Goal: Task Accomplishment & Management: Manage account settings

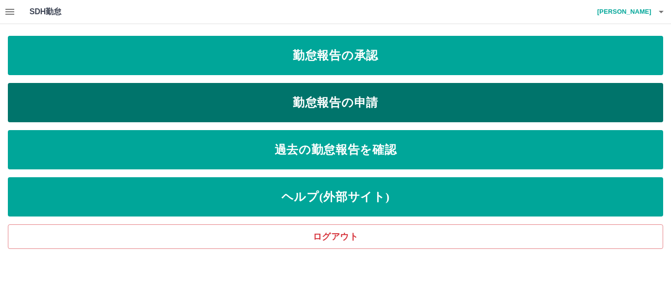
click at [328, 108] on link "勤怠報告の申請" at bounding box center [335, 102] width 655 height 39
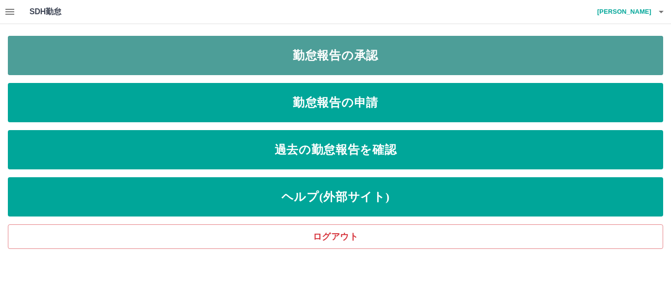
click at [244, 57] on link "勤怠報告の承認" at bounding box center [335, 55] width 655 height 39
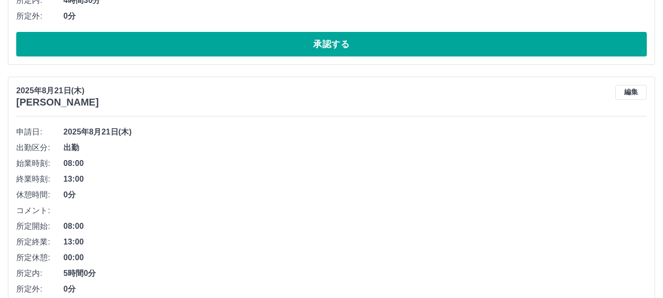
scroll to position [5727, 0]
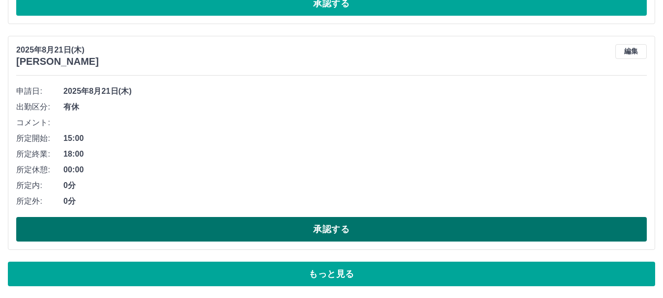
click at [196, 226] on button "承認する" at bounding box center [331, 229] width 630 height 25
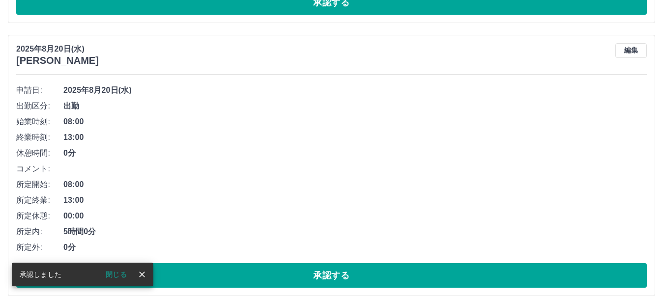
scroll to position [5774, 0]
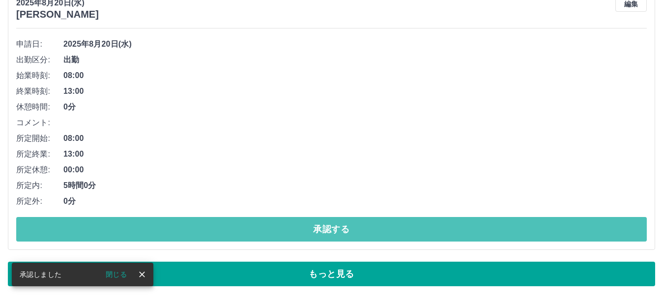
click at [177, 223] on button "承認する" at bounding box center [331, 229] width 630 height 25
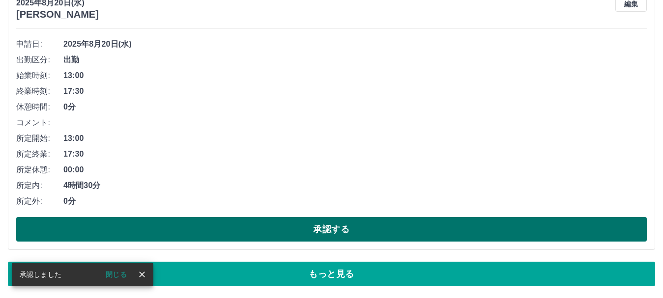
click at [167, 233] on button "承認する" at bounding box center [331, 229] width 630 height 25
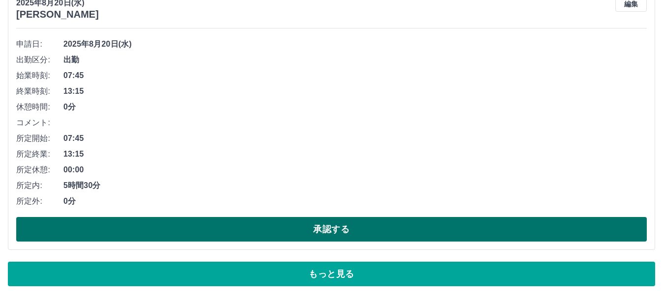
click at [361, 231] on button "承認する" at bounding box center [331, 229] width 630 height 25
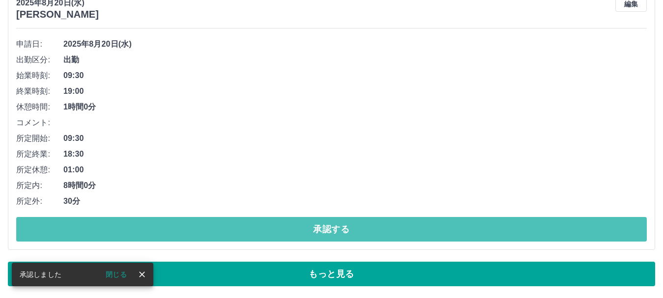
click at [361, 231] on button "承認する" at bounding box center [331, 229] width 630 height 25
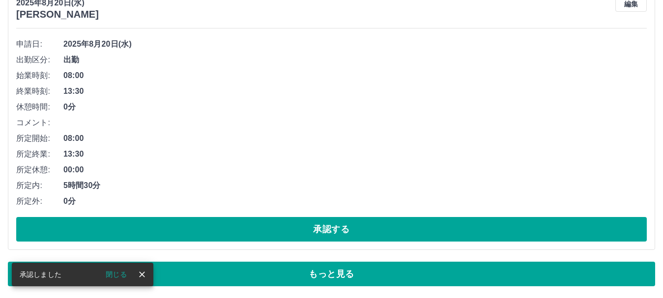
click at [361, 231] on button "承認する" at bounding box center [331, 229] width 630 height 25
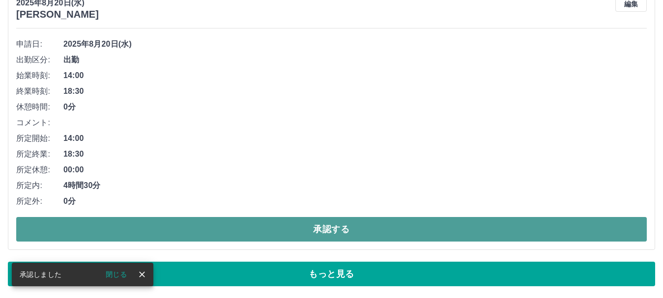
click at [305, 219] on button "承認する" at bounding box center [331, 229] width 630 height 25
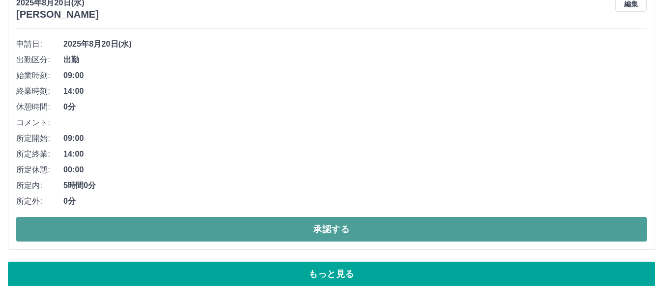
drag, startPoint x: 259, startPoint y: 223, endPoint x: 272, endPoint y: 221, distance: 13.3
click at [261, 223] on button "承認する" at bounding box center [331, 229] width 630 height 25
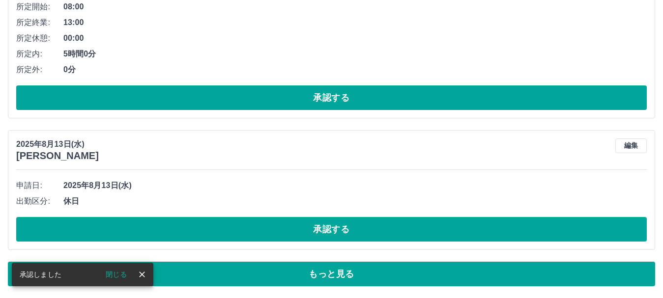
scroll to position [5633, 0]
click at [419, 212] on div "申請日: 2025年8月13日(水) 出勤区分: 休日 承認する" at bounding box center [331, 210] width 630 height 64
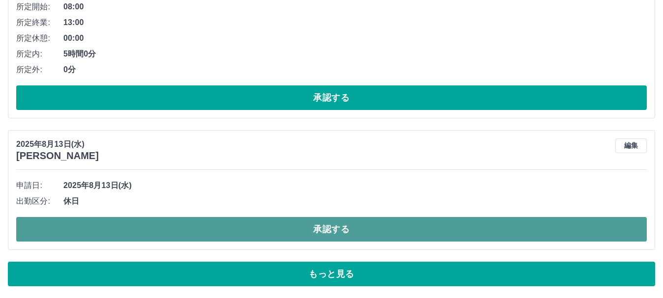
click at [420, 224] on button "承認する" at bounding box center [331, 229] width 630 height 25
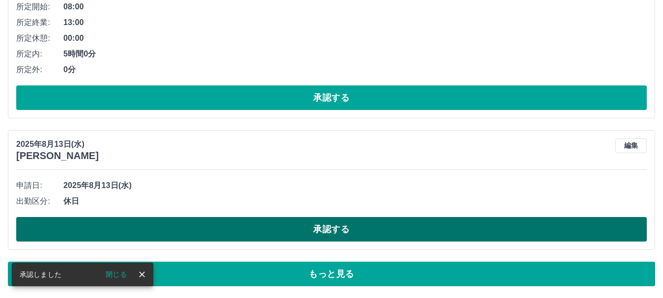
click at [275, 229] on button "承認する" at bounding box center [331, 229] width 630 height 25
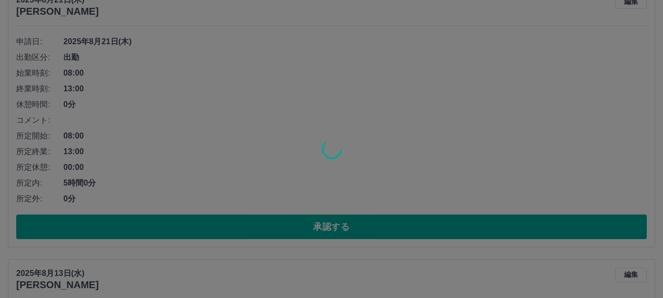
scroll to position [5485, 0]
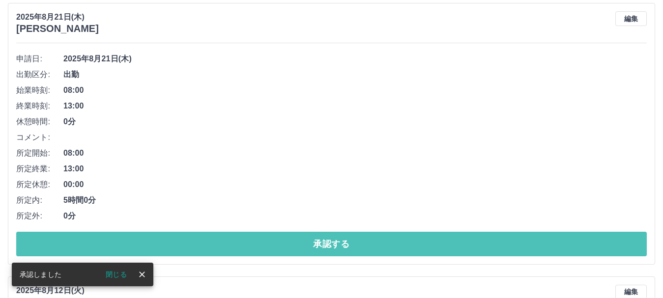
click at [271, 243] on button "承認する" at bounding box center [331, 244] width 630 height 25
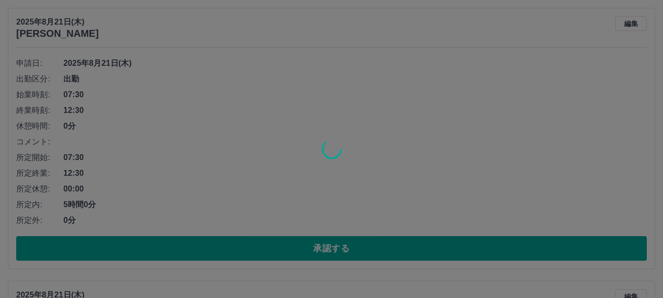
scroll to position [5191, 0]
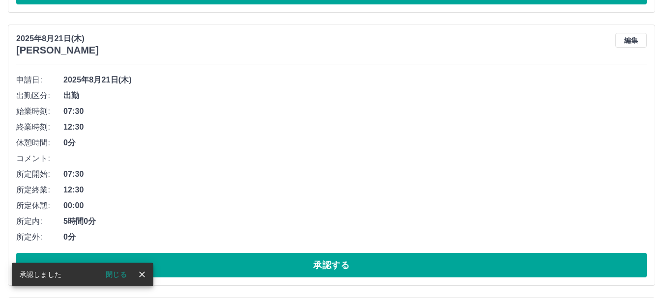
click at [267, 260] on button "承認する" at bounding box center [331, 265] width 630 height 25
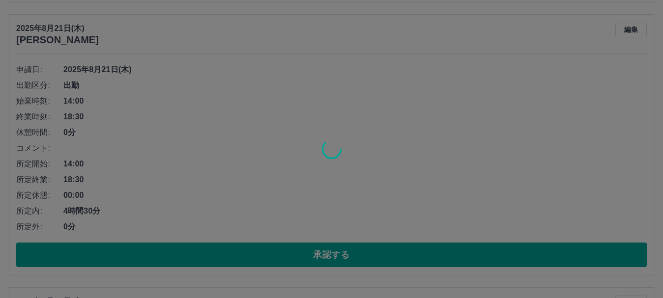
scroll to position [4945, 0]
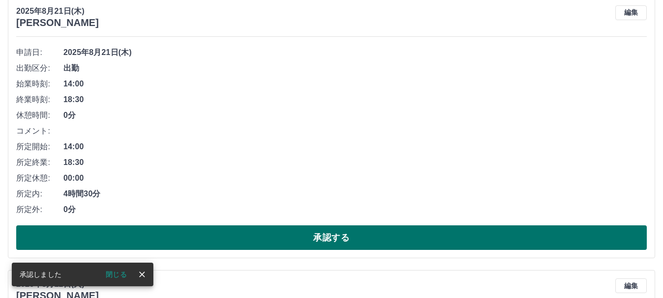
click at [261, 239] on button "承認する" at bounding box center [331, 237] width 630 height 25
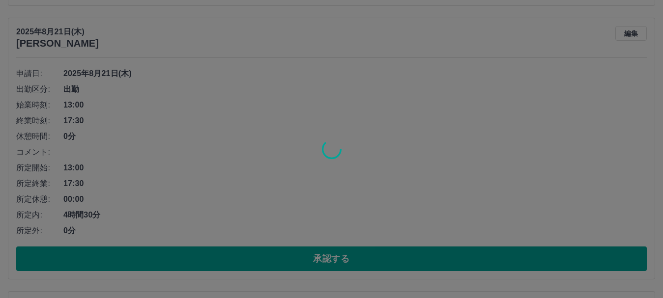
scroll to position [4650, 0]
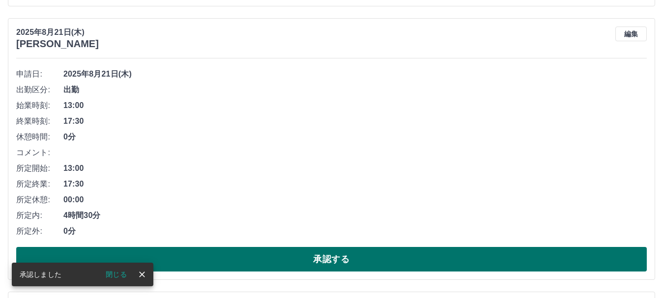
click at [257, 251] on button "承認する" at bounding box center [331, 259] width 630 height 25
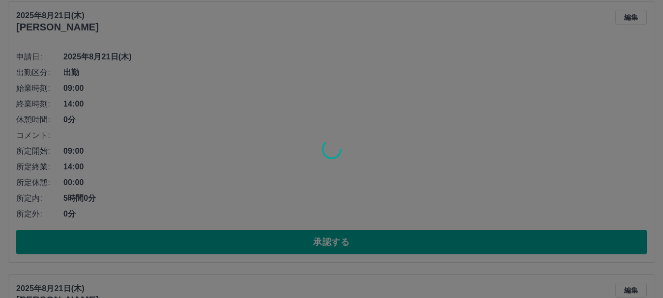
scroll to position [4405, 0]
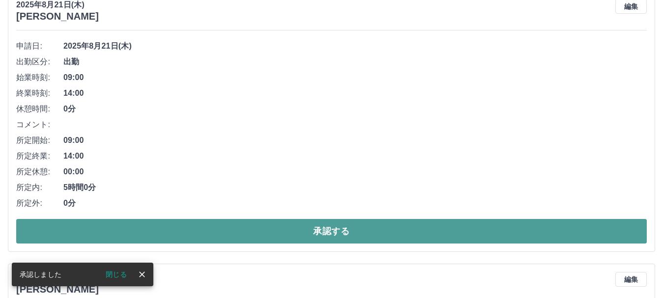
click at [252, 222] on button "承認する" at bounding box center [331, 231] width 630 height 25
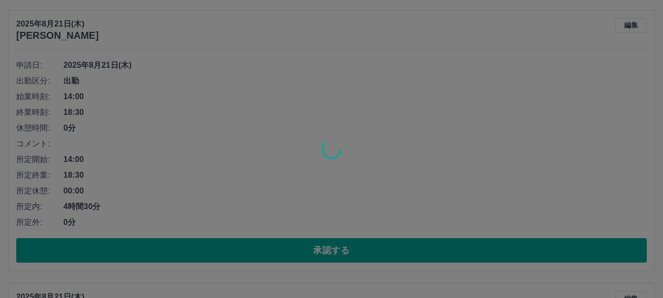
scroll to position [4110, 0]
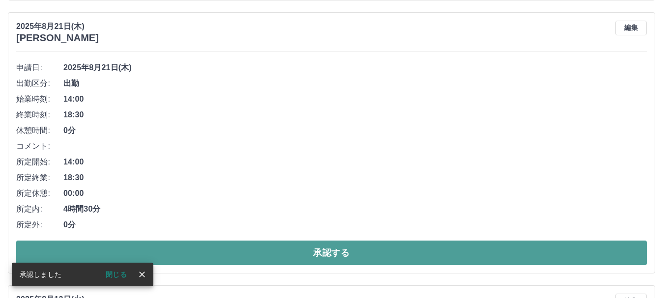
click at [250, 261] on button "承認する" at bounding box center [331, 253] width 630 height 25
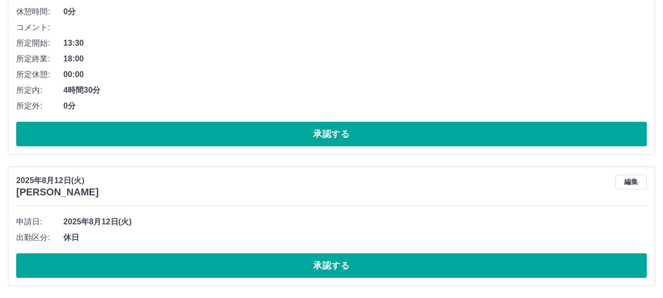
scroll to position [3957, 0]
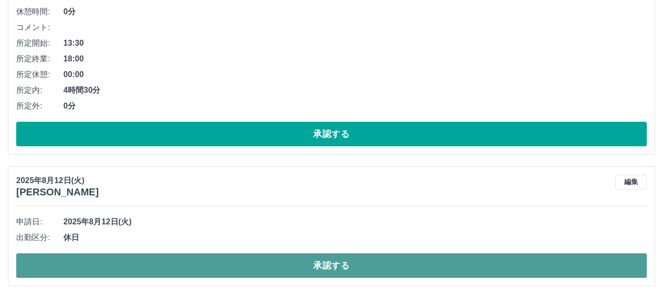
click at [368, 259] on button "承認する" at bounding box center [331, 265] width 630 height 25
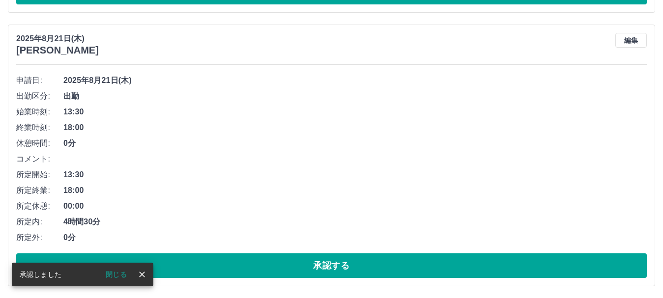
scroll to position [3825, 0]
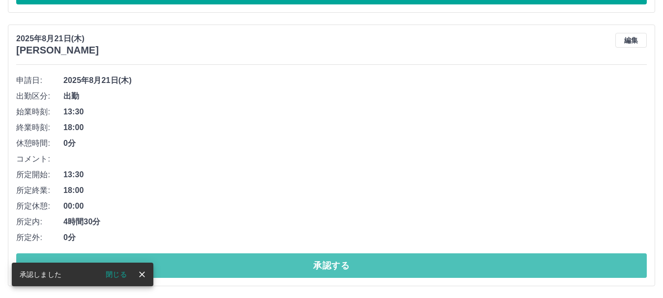
click at [369, 258] on button "承認する" at bounding box center [331, 265] width 630 height 25
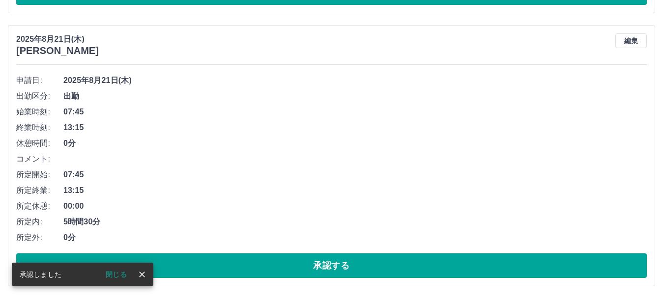
scroll to position [3552, 0]
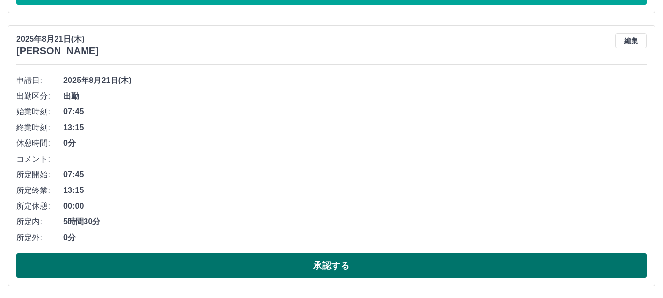
click at [302, 262] on button "承認する" at bounding box center [331, 265] width 630 height 25
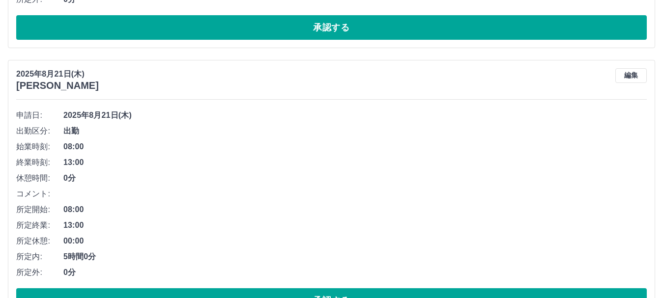
scroll to position [3279, 0]
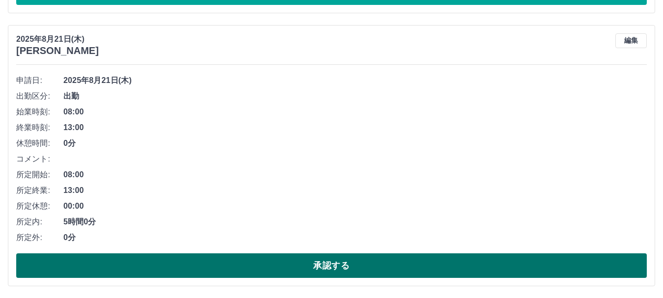
click at [216, 265] on button "承認する" at bounding box center [331, 265] width 630 height 25
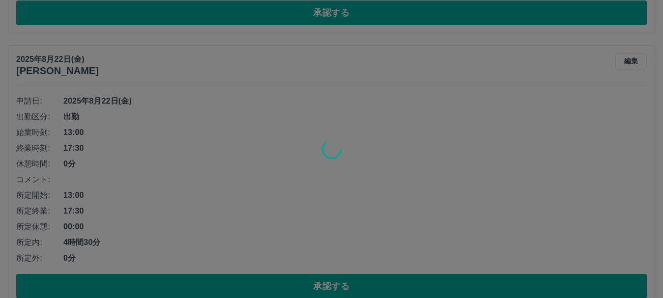
scroll to position [3033, 0]
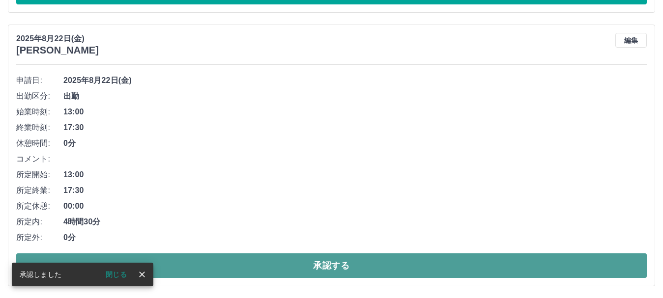
click at [239, 259] on button "承認する" at bounding box center [331, 265] width 630 height 25
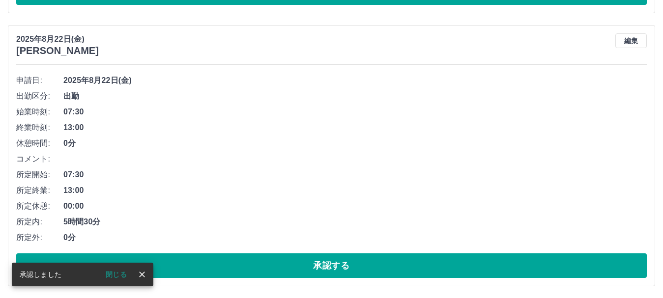
scroll to position [2732, 0]
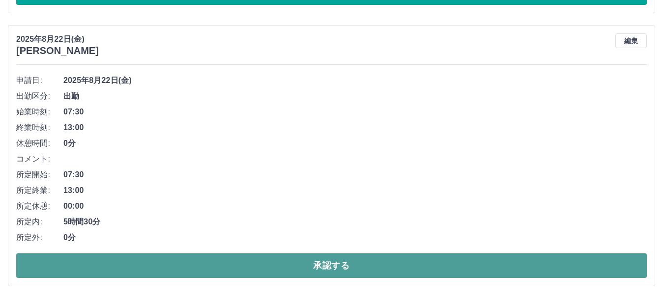
click at [319, 263] on button "承認する" at bounding box center [331, 265] width 630 height 25
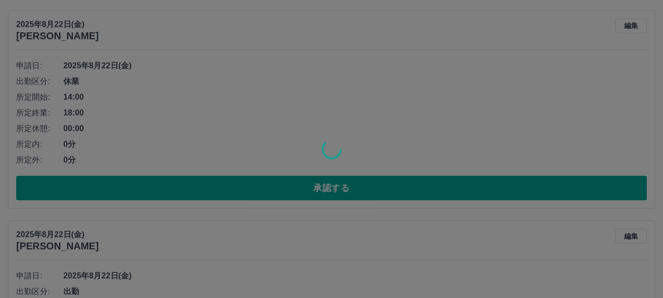
scroll to position [2459, 0]
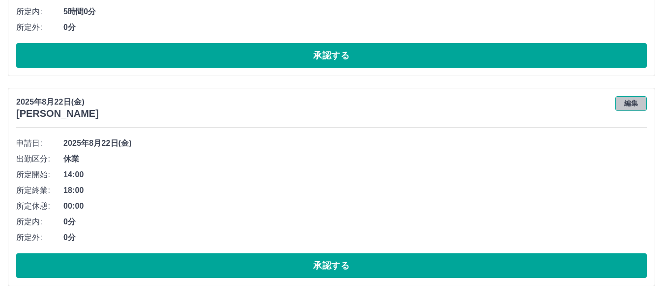
click at [629, 105] on button "編集" at bounding box center [630, 103] width 31 height 15
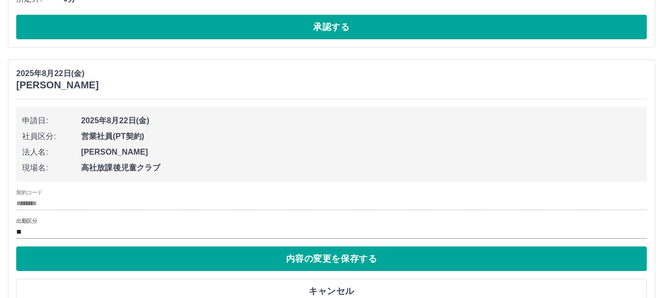
scroll to position [2513, 0]
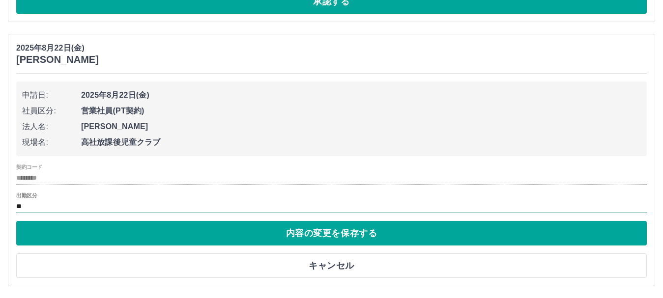
click at [31, 206] on input "**" at bounding box center [331, 206] width 630 height 12
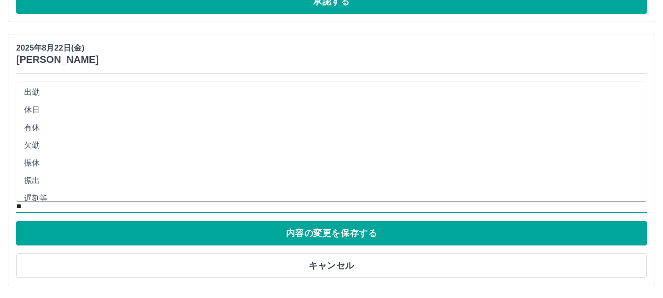
scroll to position [0, 0]
click at [52, 112] on li "休日" at bounding box center [331, 113] width 630 height 18
type input "**"
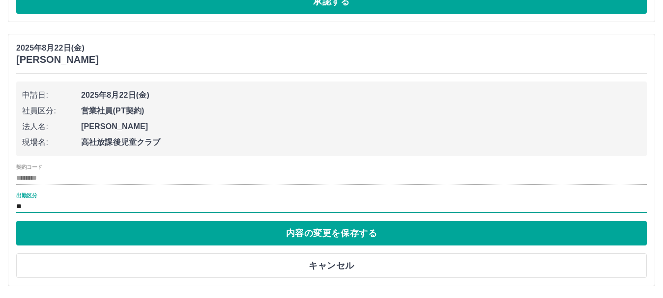
click at [78, 220] on div "申請日: 2025年8月22日(金) 社員区分: 営業社員(PT契約) 法人名: 中野市 現場名: 高社放課後児童クラブ 契約コード ******** 出勤区…" at bounding box center [331, 180] width 630 height 196
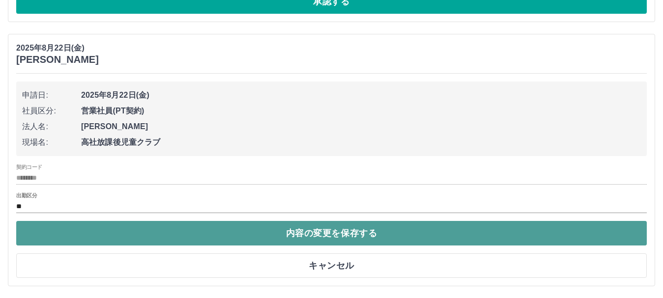
click at [80, 231] on button "内容の変更を保存する" at bounding box center [331, 233] width 630 height 25
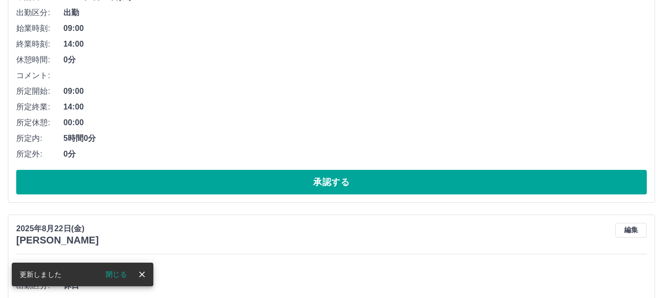
scroll to position [2380, 0]
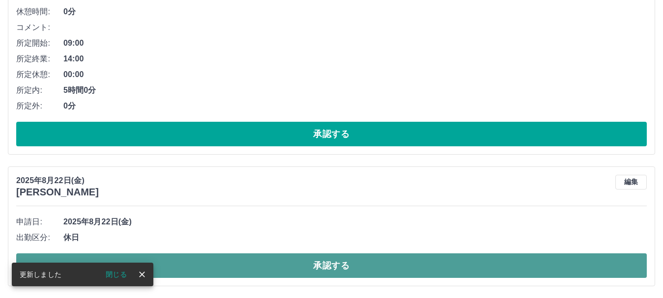
click at [234, 264] on button "承認する" at bounding box center [331, 265] width 630 height 25
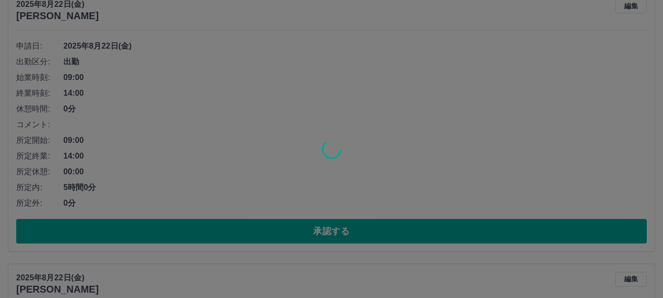
scroll to position [2249, 0]
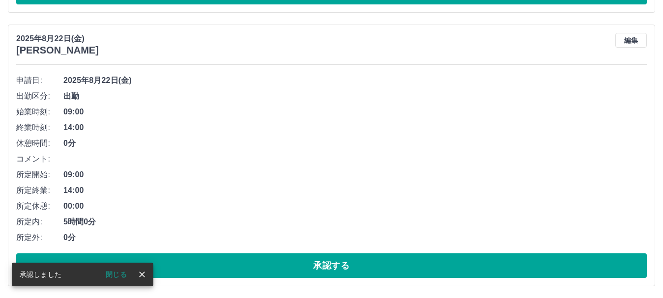
click at [286, 236] on span "0分" at bounding box center [354, 238] width 583 height 12
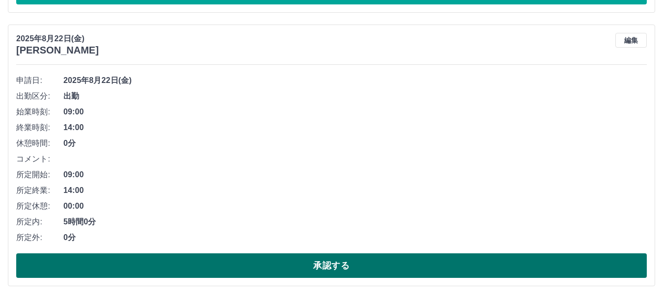
click at [285, 270] on button "承認する" at bounding box center [331, 265] width 630 height 25
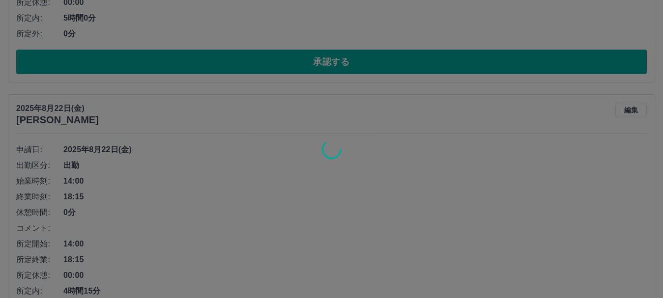
scroll to position [1954, 0]
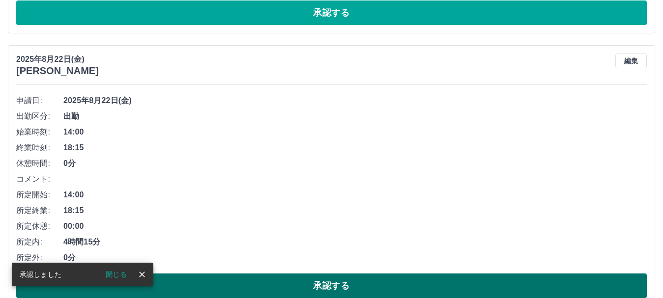
click at [301, 284] on button "承認する" at bounding box center [331, 286] width 630 height 25
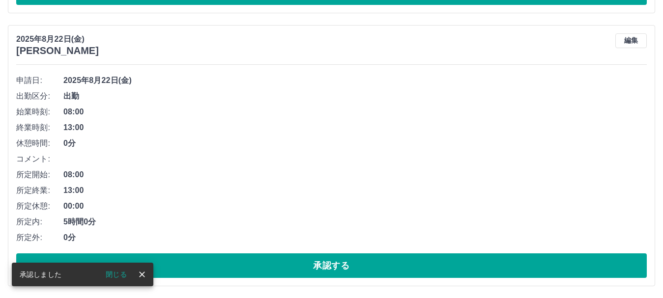
scroll to position [1702, 0]
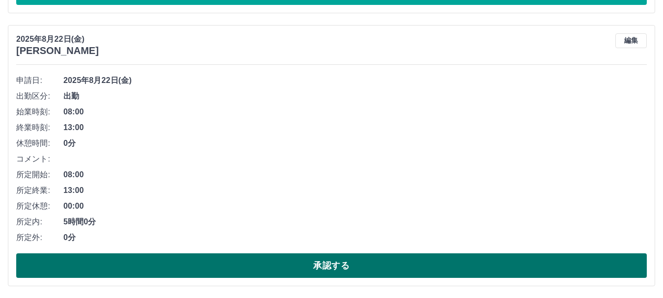
click at [275, 262] on button "承認する" at bounding box center [331, 265] width 630 height 25
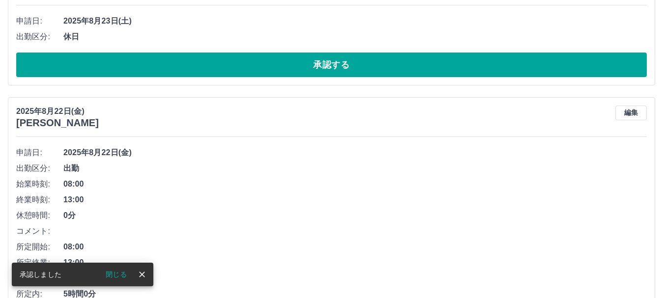
scroll to position [916, 0]
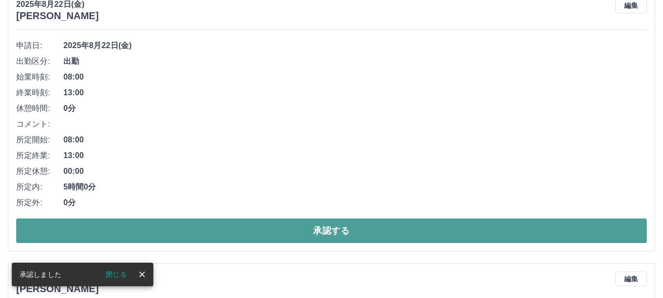
click at [274, 226] on button "承認する" at bounding box center [331, 231] width 630 height 25
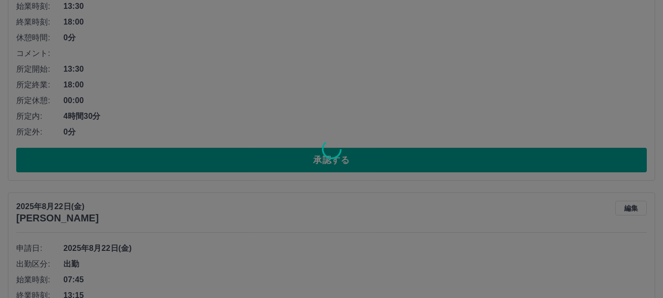
scroll to position [1211, 0]
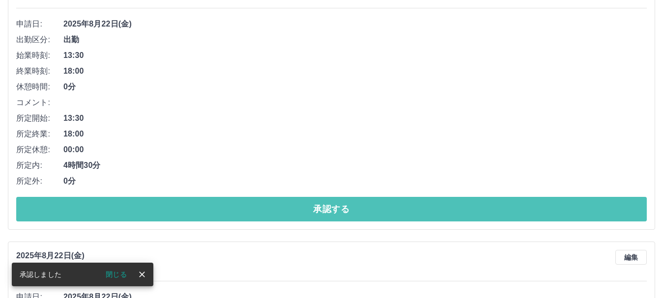
click at [273, 218] on button "承認する" at bounding box center [331, 209] width 630 height 25
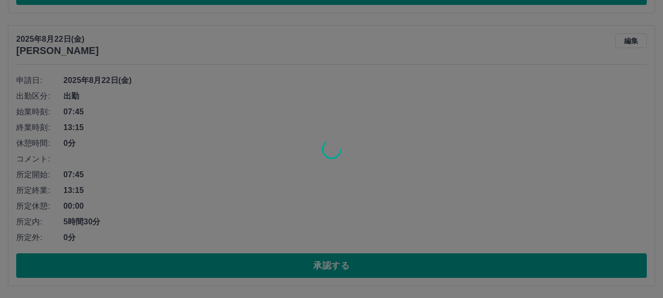
scroll to position [883, 0]
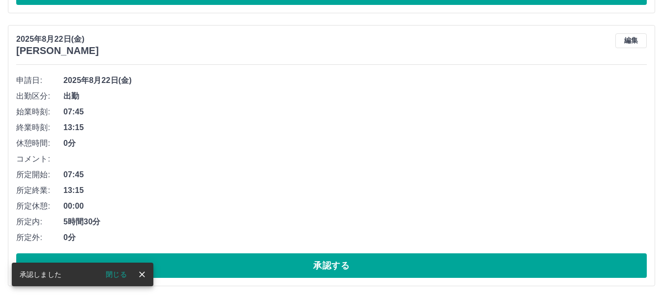
click at [268, 262] on button "承認する" at bounding box center [331, 265] width 630 height 25
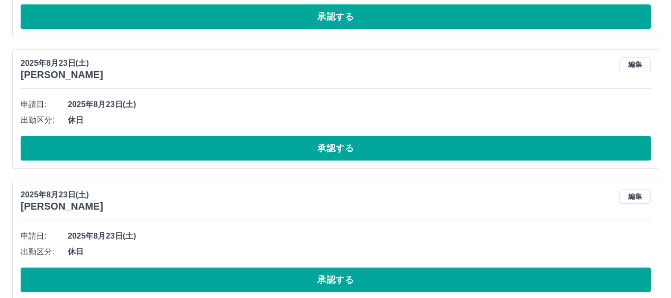
scroll to position [0, 0]
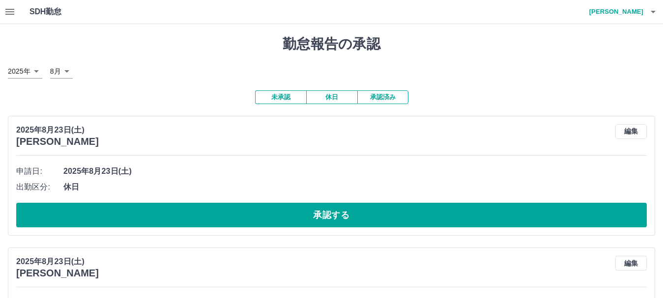
click at [628, 14] on h4 "北澤　麻弥" at bounding box center [613, 12] width 59 height 24
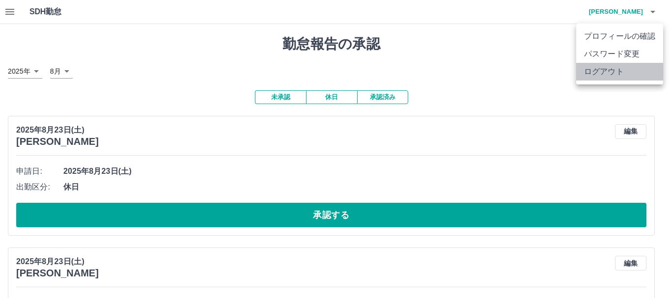
click at [605, 70] on li "ログアウト" at bounding box center [619, 72] width 87 height 18
